Goal: Task Accomplishment & Management: Manage account settings

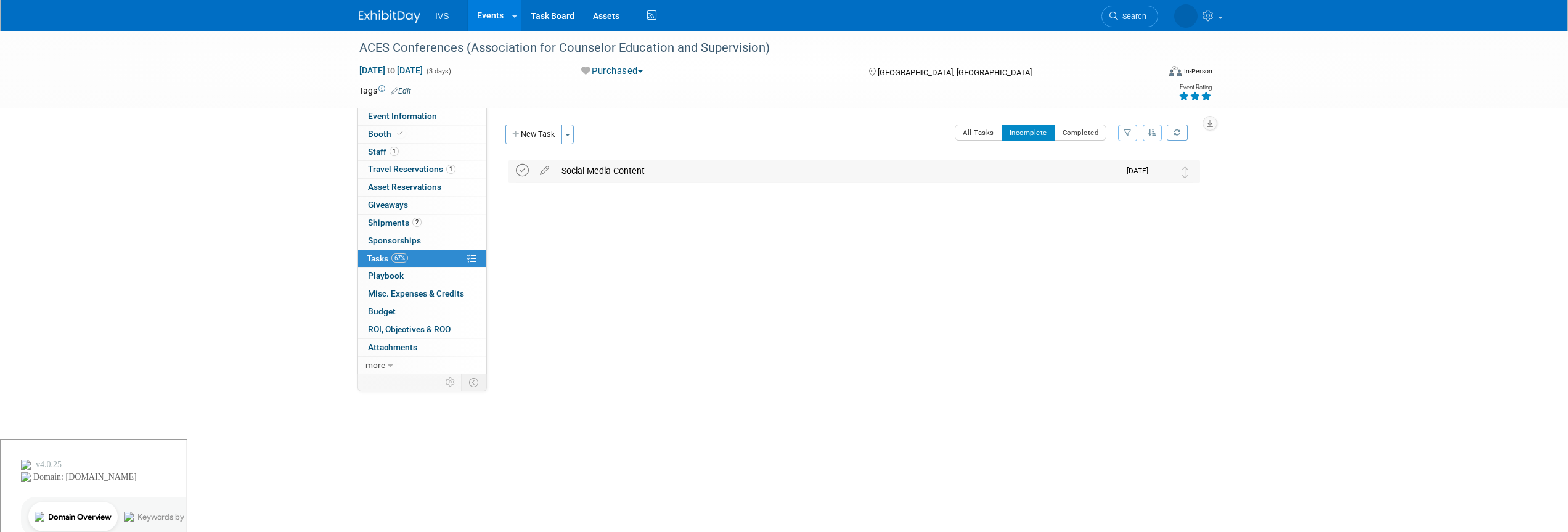
click at [522, 172] on icon at bounding box center [522, 170] width 13 height 13
click at [556, 15] on link "Task Board" at bounding box center [553, 16] width 62 height 31
